Goal: Task Accomplishment & Management: Manage account settings

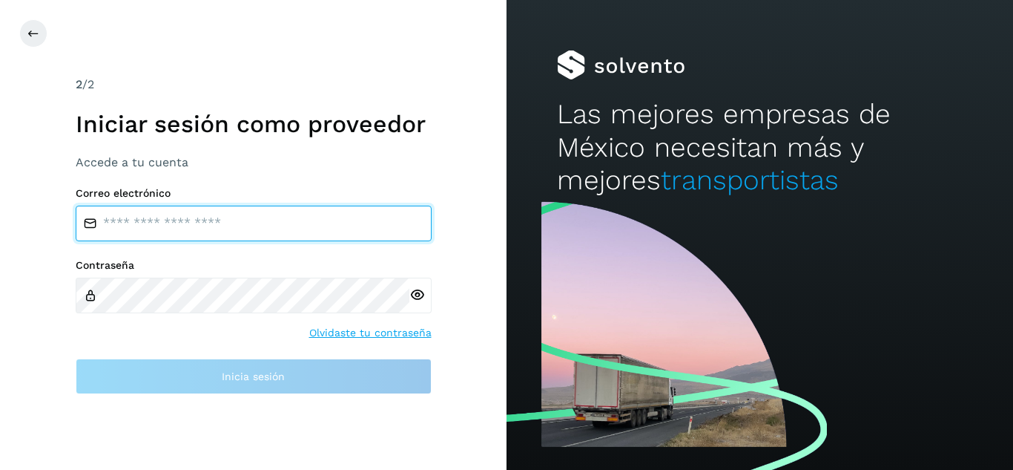
click at [185, 231] on input "email" at bounding box center [254, 223] width 356 height 36
type input "**********"
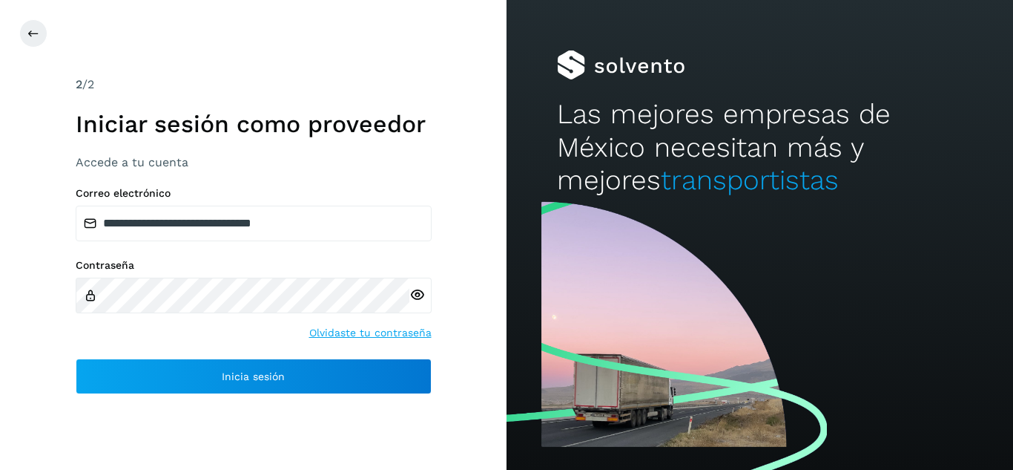
click at [415, 291] on icon at bounding box center [417, 295] width 16 height 16
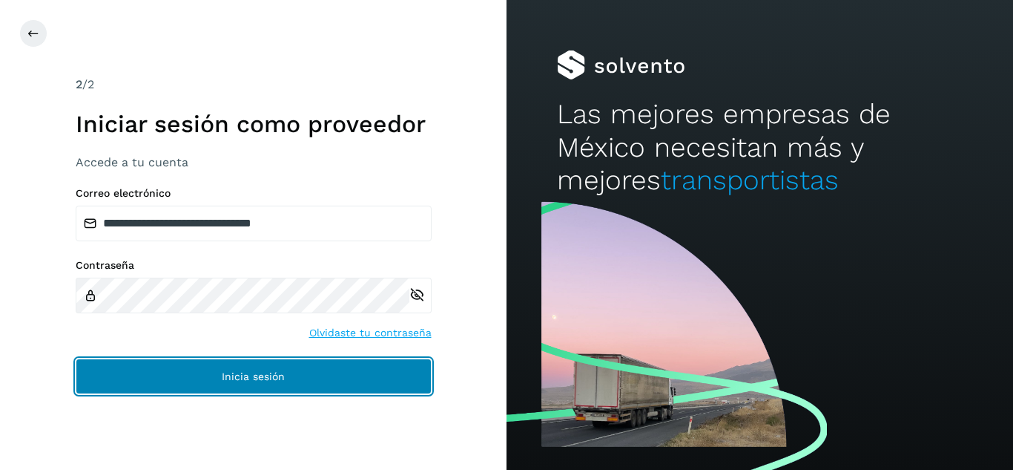
click at [291, 376] on button "Inicia sesión" at bounding box center [254, 376] width 356 height 36
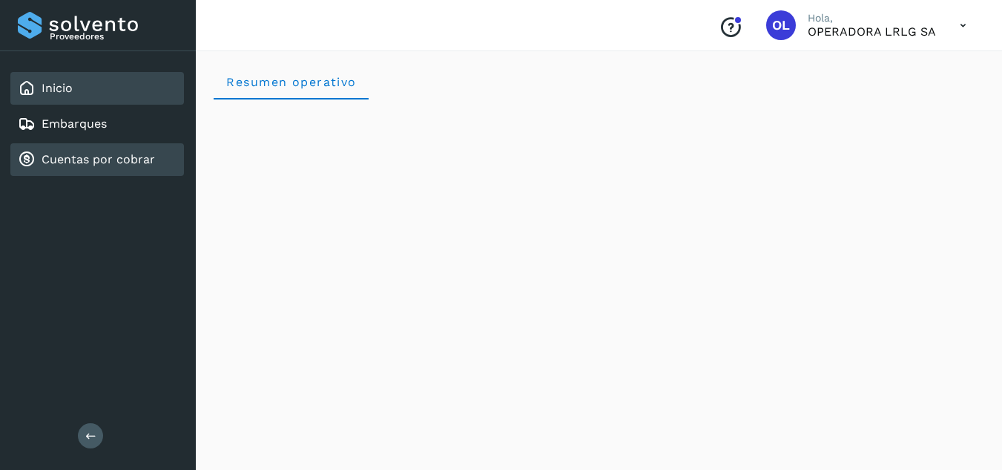
click at [85, 156] on link "Cuentas por cobrar" at bounding box center [98, 159] width 113 height 14
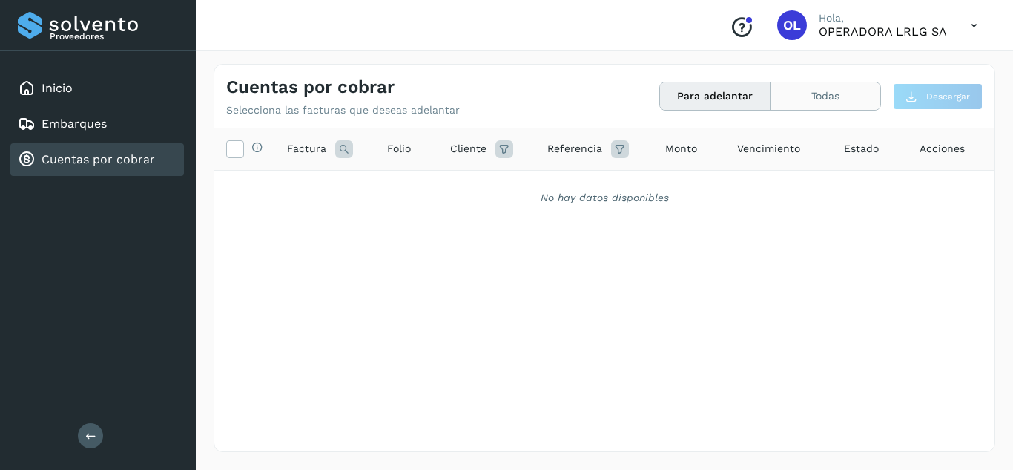
click at [818, 99] on button "Todas" at bounding box center [826, 95] width 110 height 27
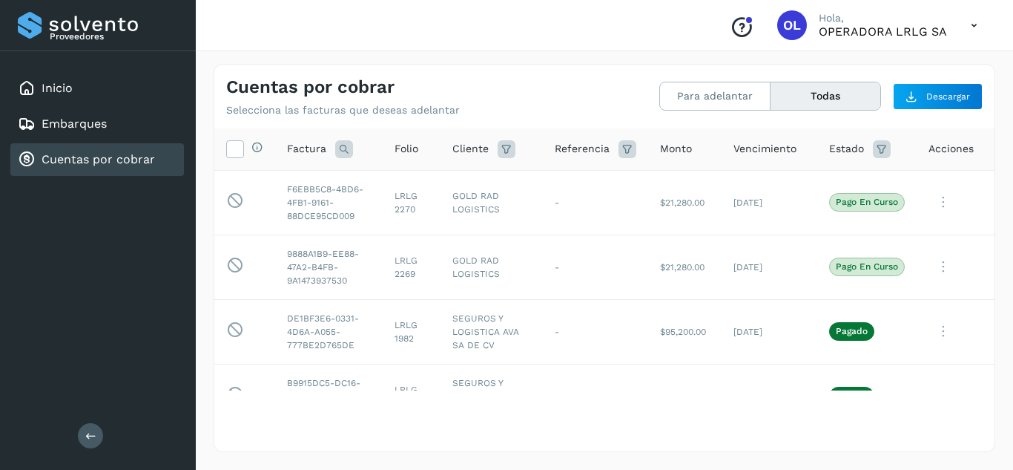
click at [972, 24] on icon at bounding box center [974, 25] width 30 height 30
click at [884, 66] on div "Cerrar sesión" at bounding box center [900, 67] width 177 height 28
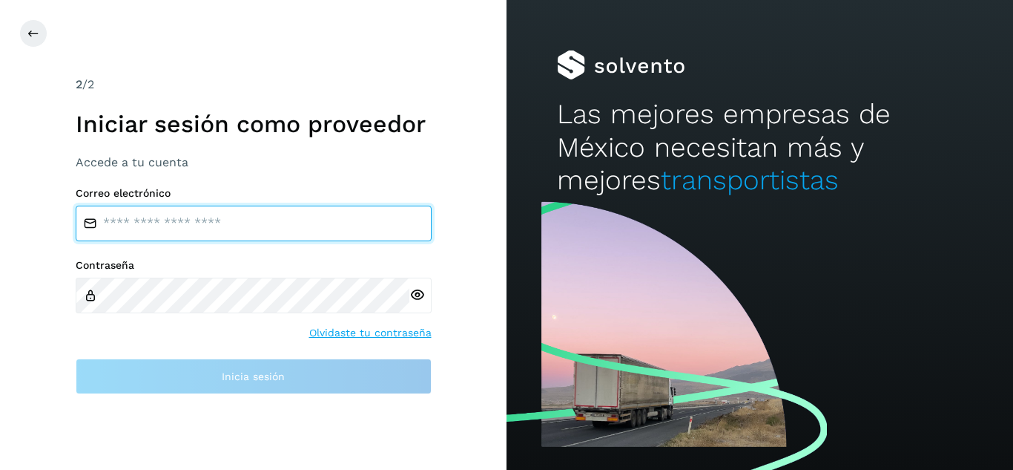
click at [159, 236] on input "email" at bounding box center [254, 223] width 356 height 36
type input "**********"
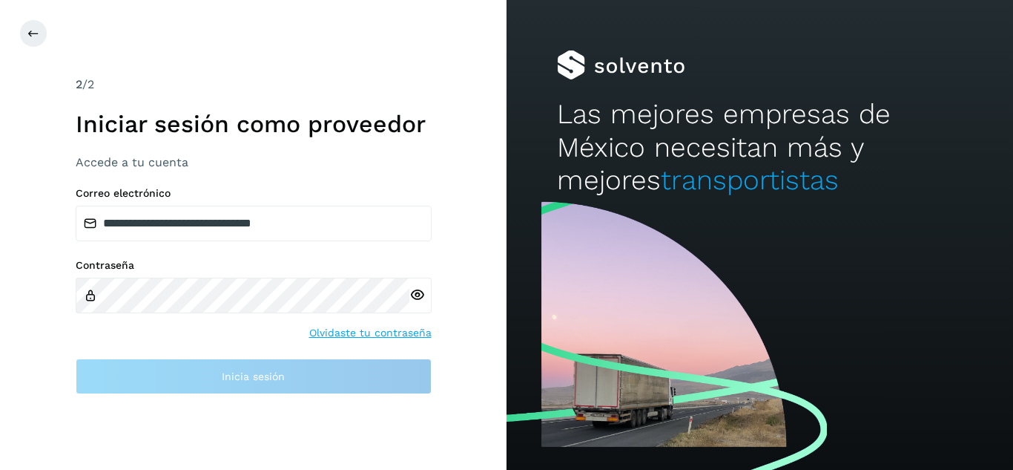
click at [350, 332] on link "Olvidaste tu contraseña" at bounding box center [370, 333] width 122 height 16
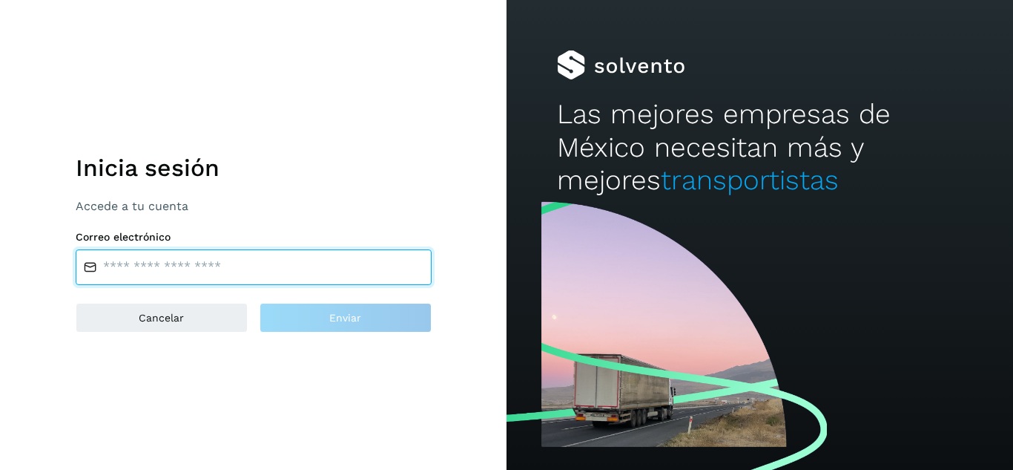
click at [165, 274] on input "email" at bounding box center [254, 267] width 356 height 36
type input "**********"
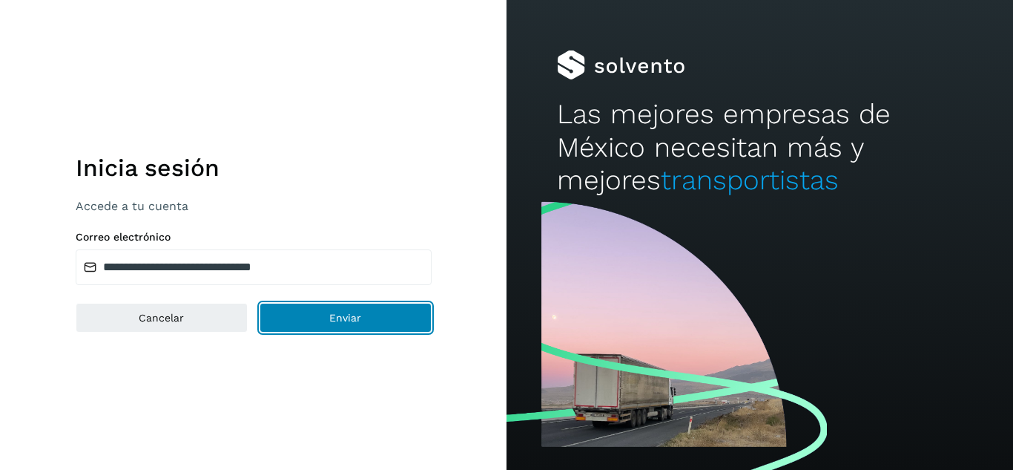
click at [341, 323] on span "Enviar" at bounding box center [345, 317] width 32 height 10
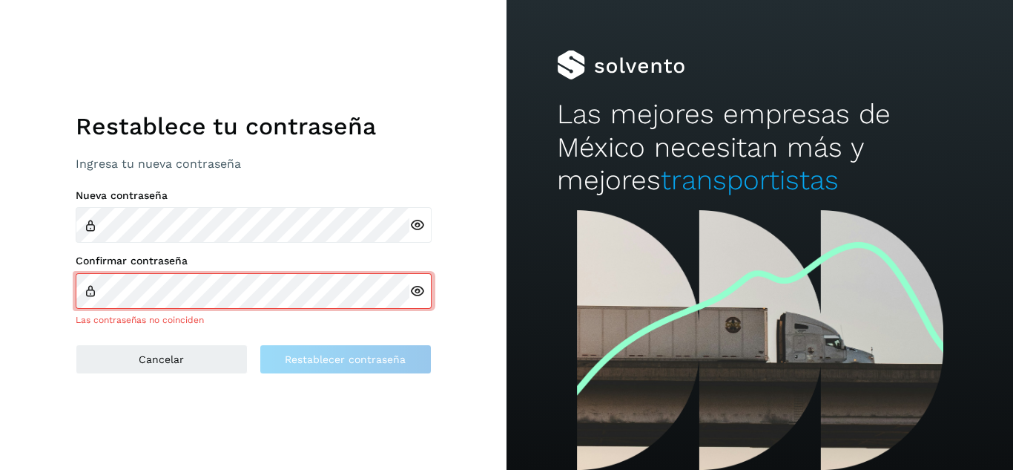
click at [416, 223] on icon at bounding box center [417, 225] width 16 height 16
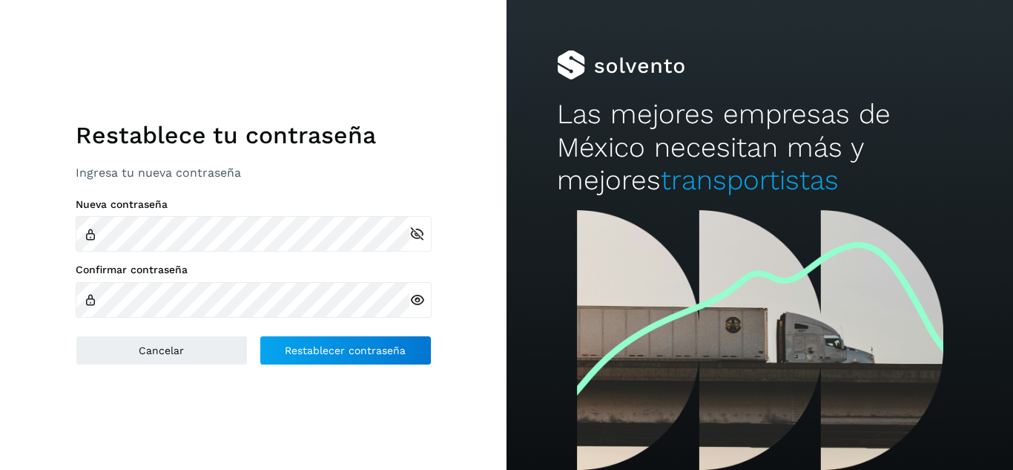
click at [421, 293] on icon at bounding box center [417, 300] width 16 height 16
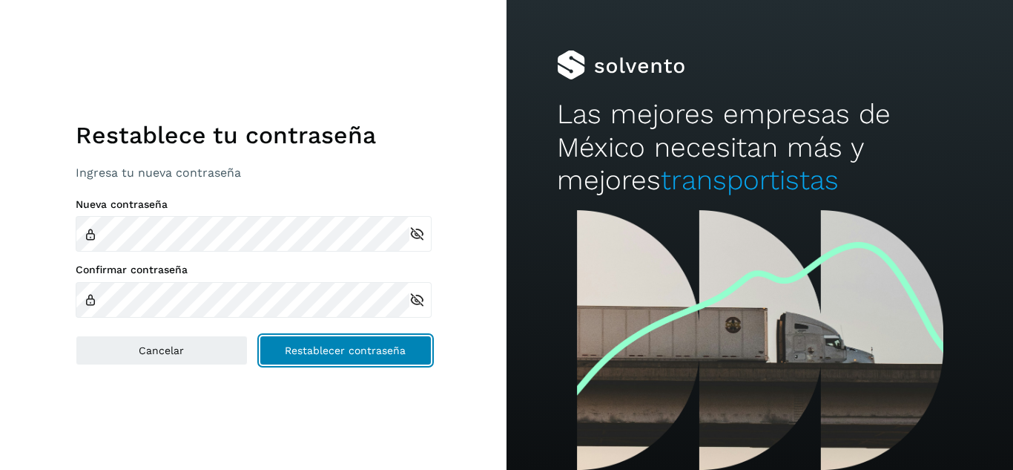
click at [320, 350] on span "Restablecer contraseña" at bounding box center [345, 350] width 121 height 10
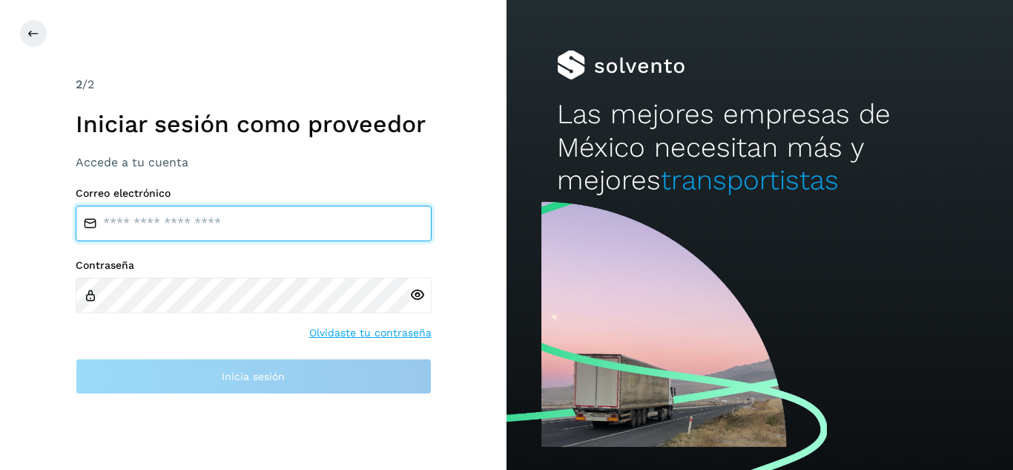
click at [127, 220] on input "email" at bounding box center [254, 223] width 356 height 36
type input "**********"
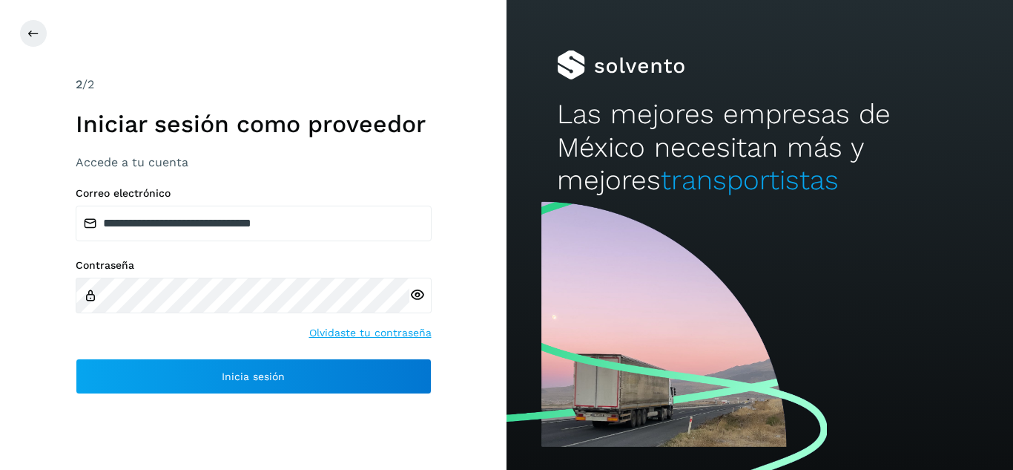
click at [418, 292] on icon at bounding box center [417, 295] width 16 height 16
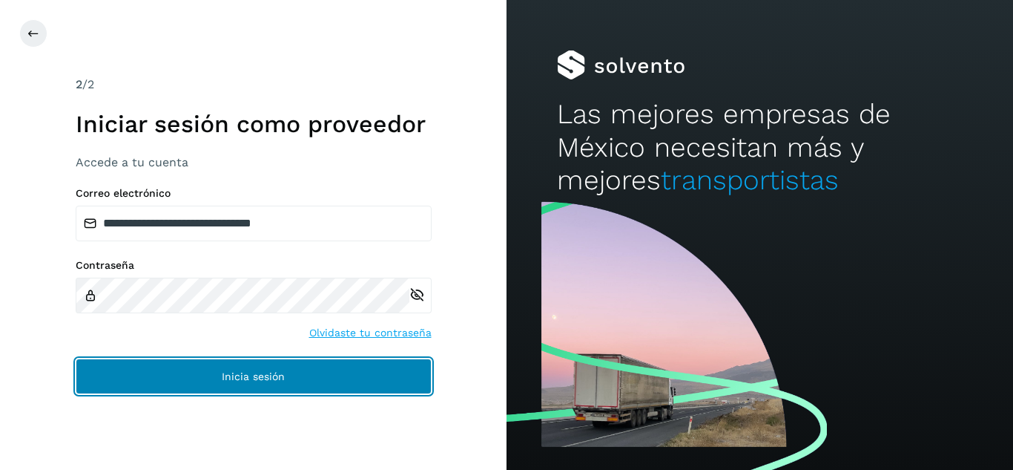
click at [248, 376] on span "Inicia sesión" at bounding box center [253, 376] width 63 height 10
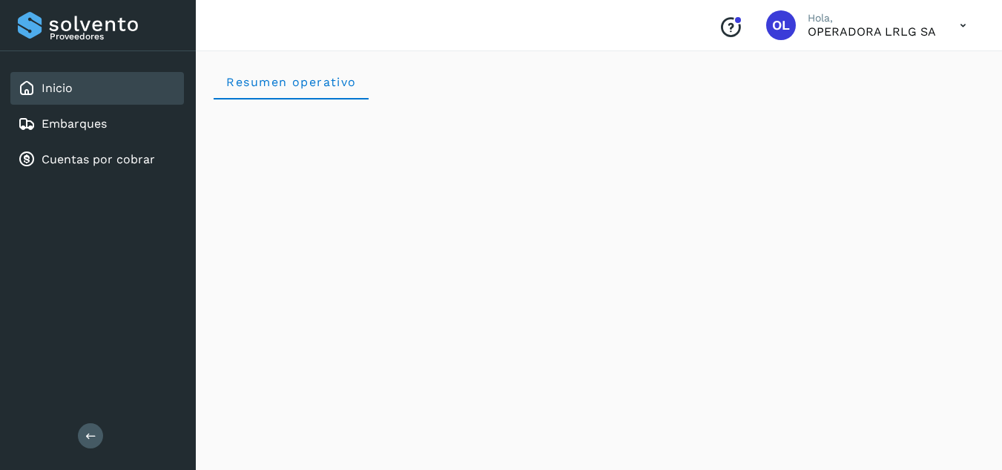
click at [60, 94] on link "Inicio" at bounding box center [57, 88] width 31 height 14
